Goal: Information Seeking & Learning: Learn about a topic

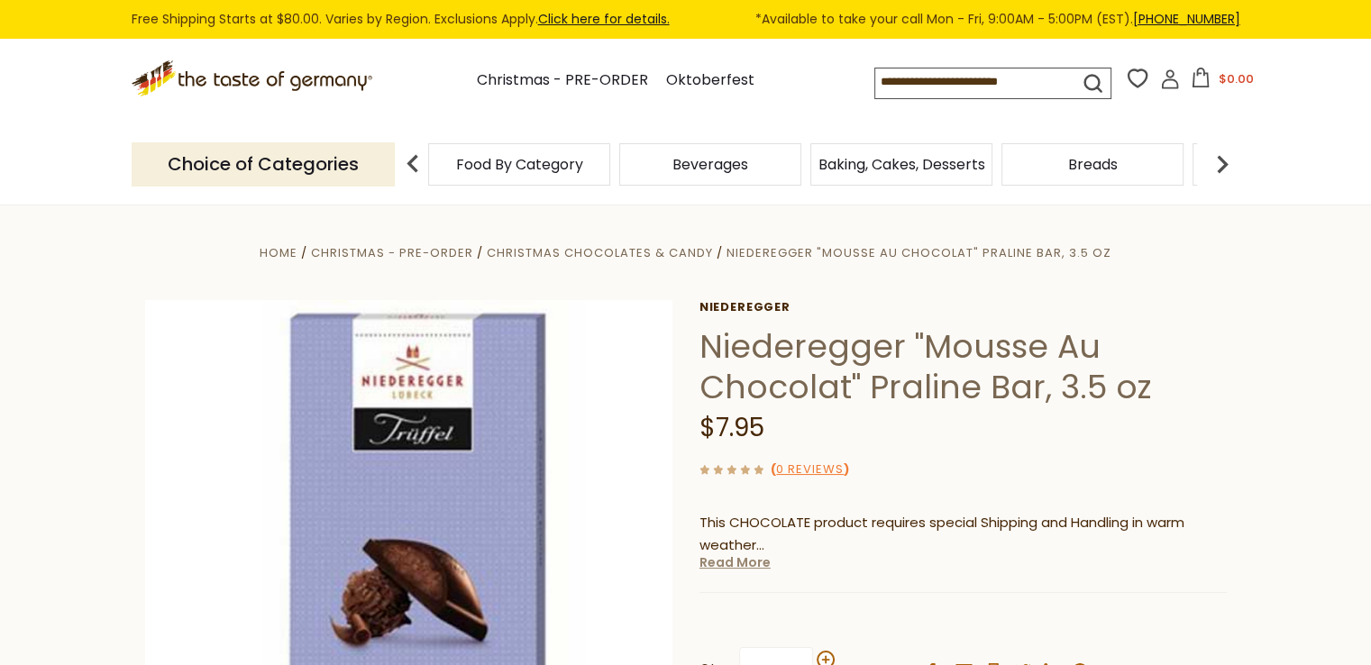
click at [717, 564] on link "Read More" at bounding box center [734, 562] width 71 height 18
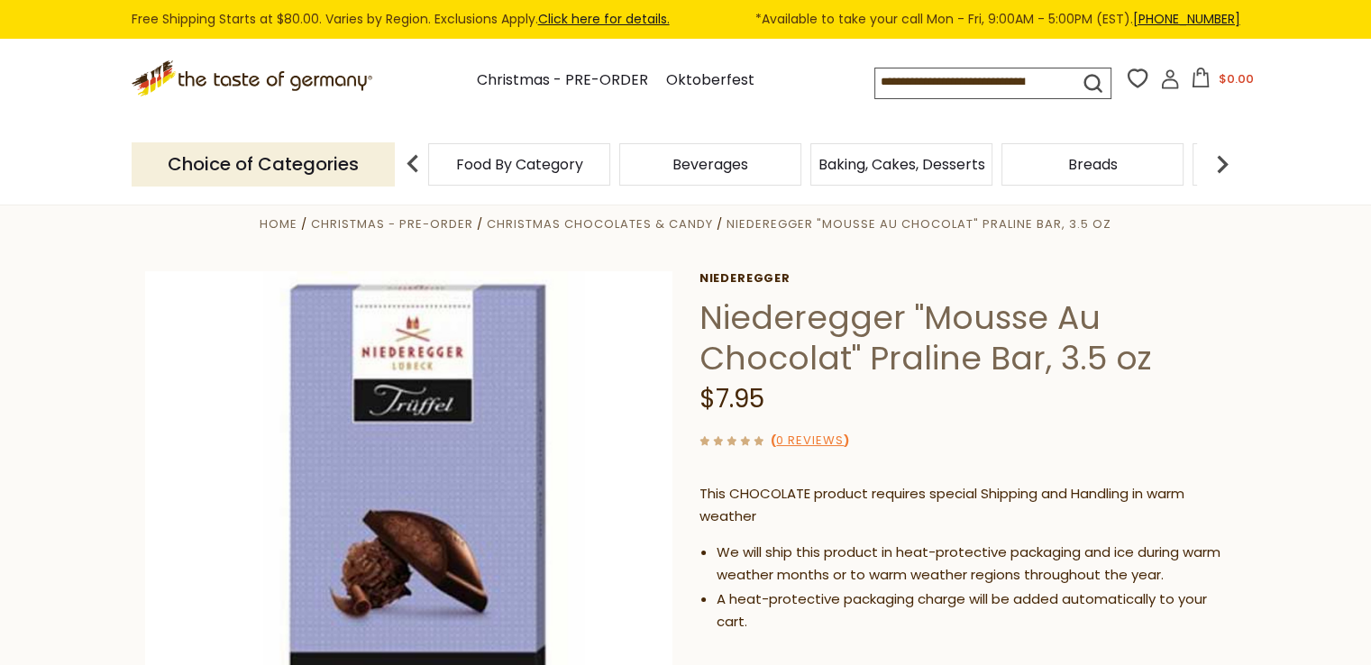
scroll to position [240, 0]
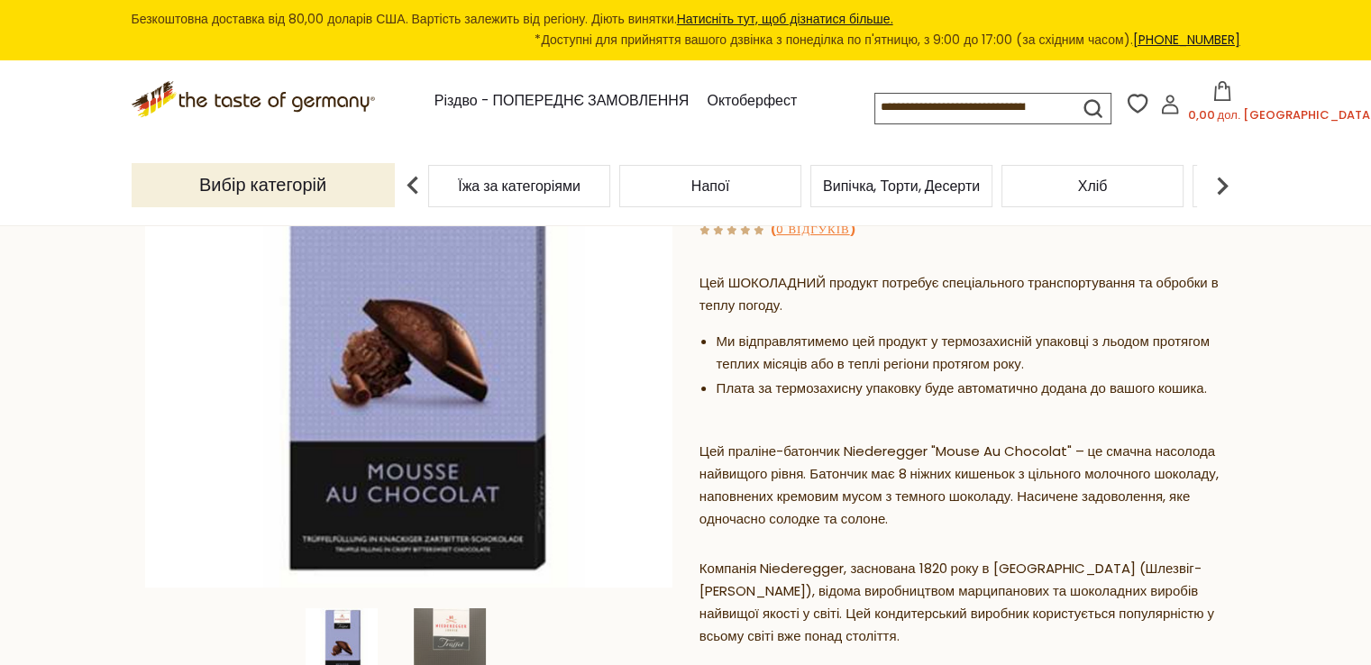
click at [1280, 408] on section "Дім Різдво - ПОПЕРЕДНЄ ЗАМОВЛЕННЯ Різдвяні шоколадні цукерки та солодощі Пралін…" at bounding box center [685, 588] width 1371 height 1245
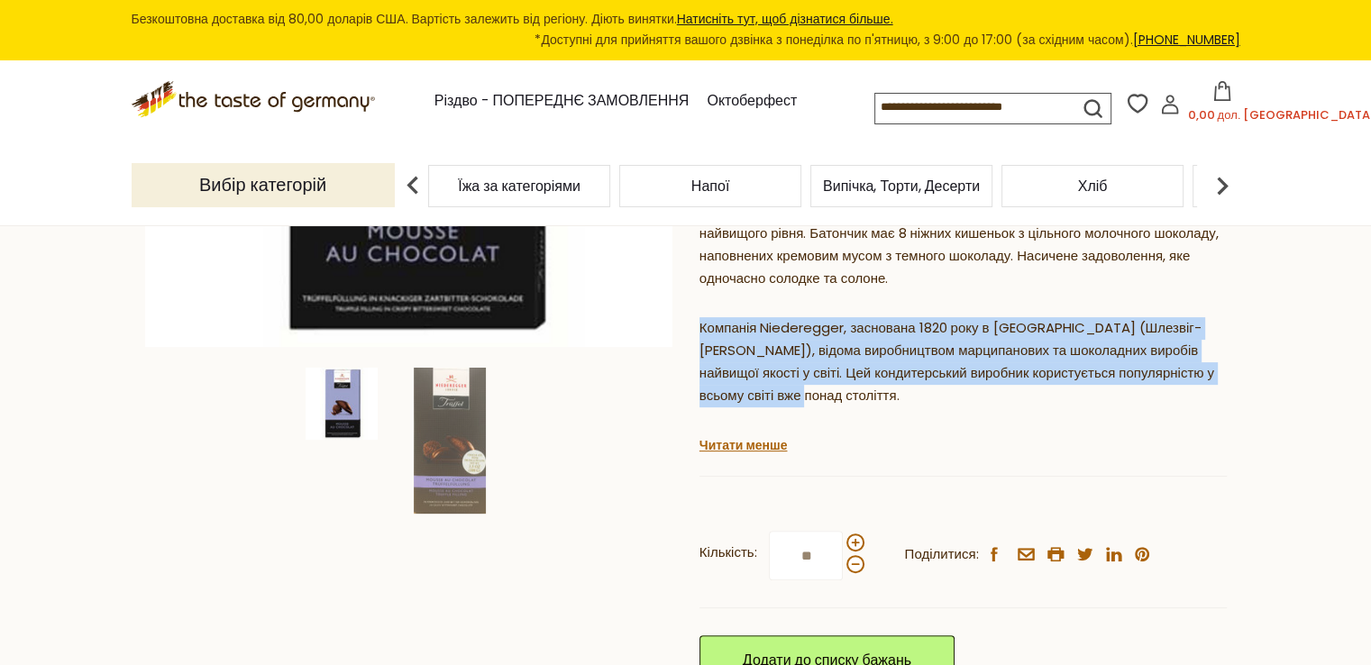
drag, startPoint x: 752, startPoint y: 396, endPoint x: 698, endPoint y: 332, distance: 84.5
click at [699, 332] on p "Компанія Niederegger, заснована 1820 року в Любеку (Шлезвіг-Гольштейн), відома …" at bounding box center [962, 362] width 527 height 90
copy font "Компанія Niederegger, заснована 1820 року в Любеку (Шлезвіг-Гольштейн), відома …"
